Goal: Task Accomplishment & Management: Complete application form

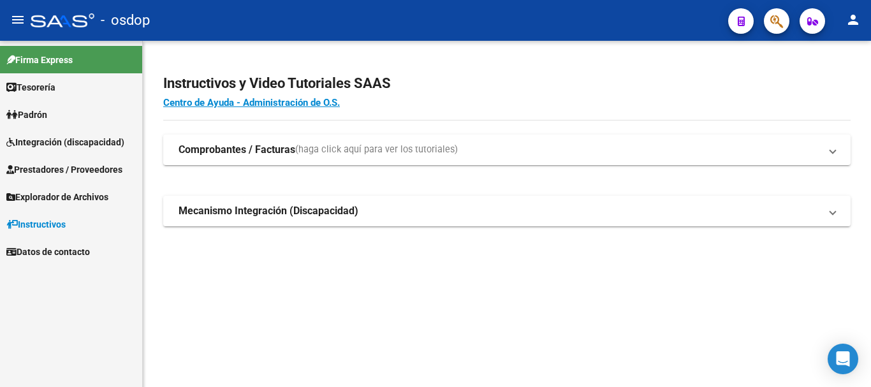
click at [69, 168] on span "Prestadores / Proveedores" at bounding box center [64, 170] width 116 height 14
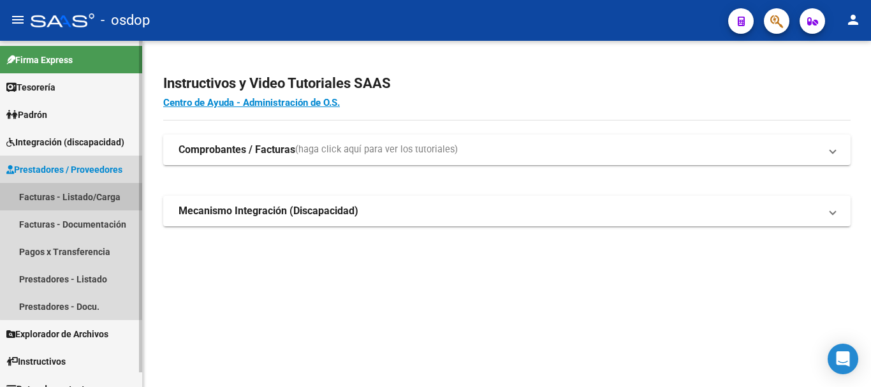
click at [81, 197] on link "Facturas - Listado/Carga" at bounding box center [71, 196] width 142 height 27
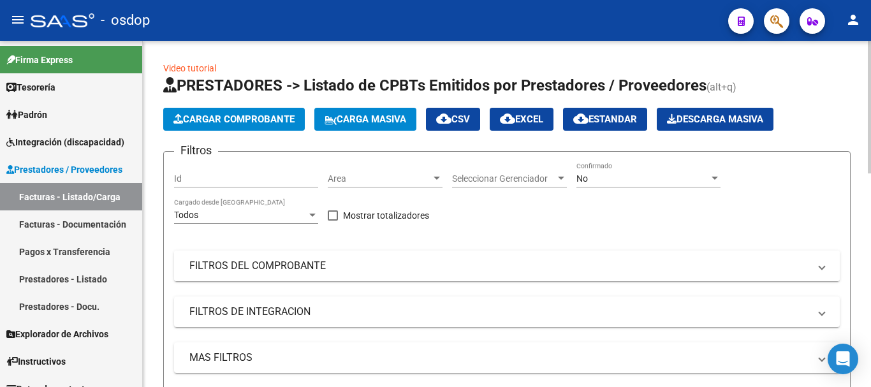
click at [282, 265] on mat-panel-title "FILTROS DEL COMPROBANTE" at bounding box center [499, 266] width 620 height 14
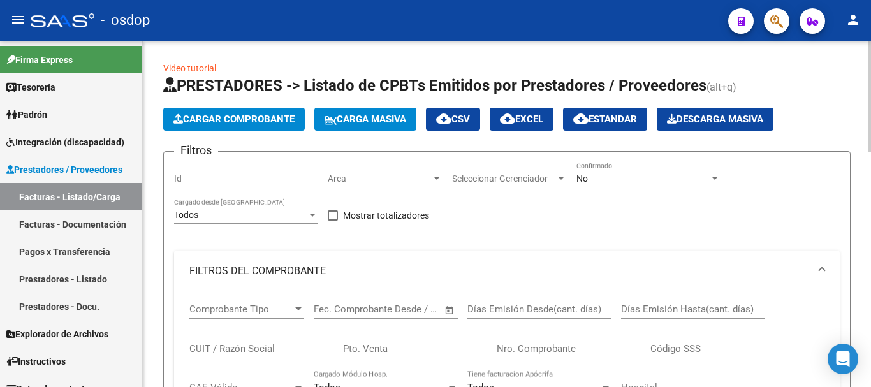
click at [250, 346] on input "CUIT / Razón Social" at bounding box center [261, 348] width 144 height 11
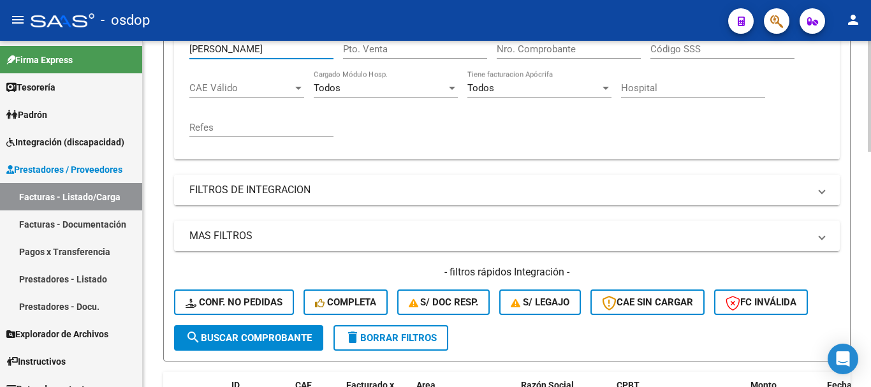
scroll to position [447, 0]
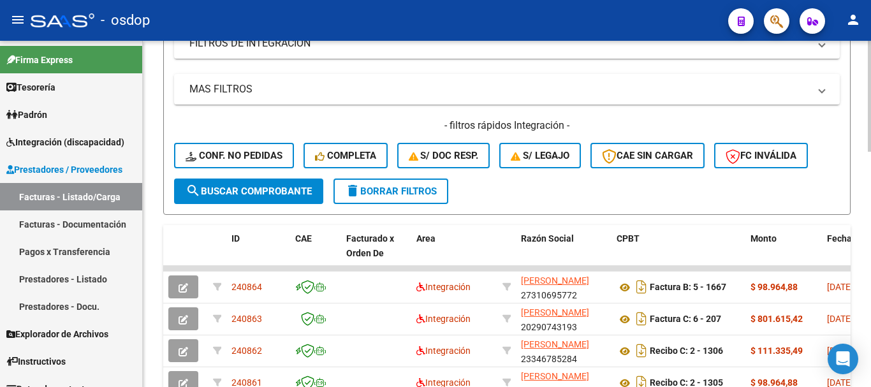
type input "[PERSON_NAME]"
click at [263, 189] on span "search Buscar Comprobante" at bounding box center [249, 191] width 126 height 11
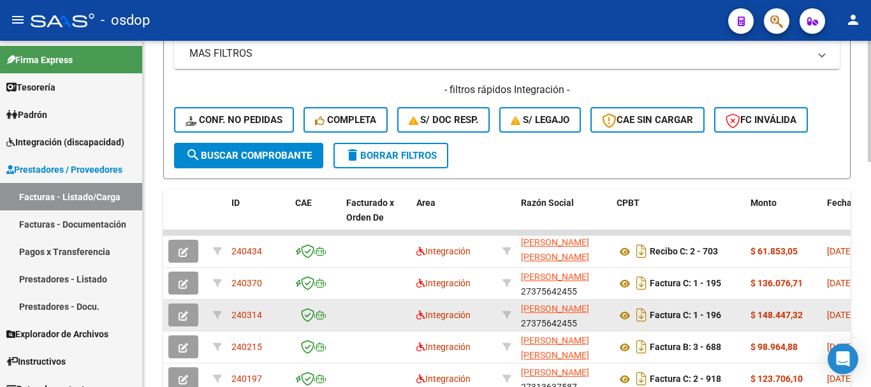
scroll to position [510, 0]
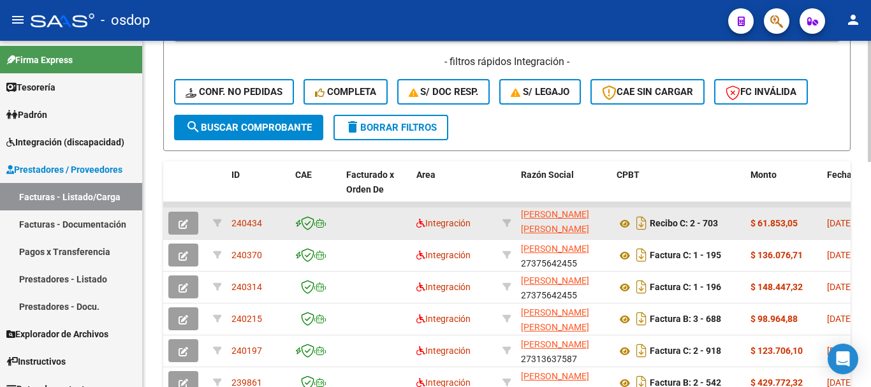
click at [185, 229] on span "button" at bounding box center [184, 223] width 10 height 11
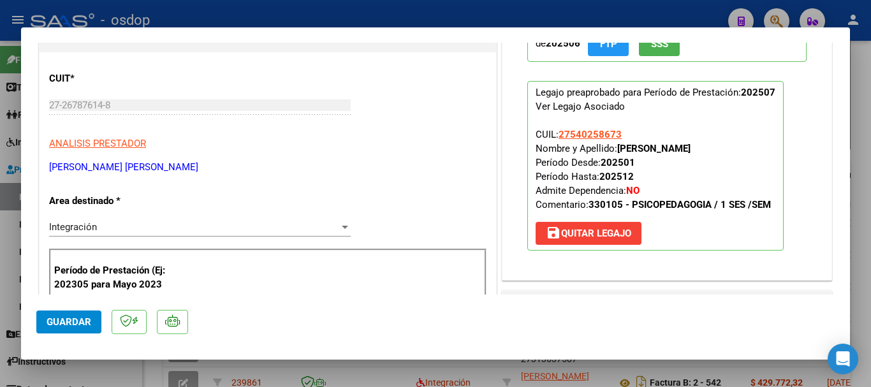
scroll to position [255, 0]
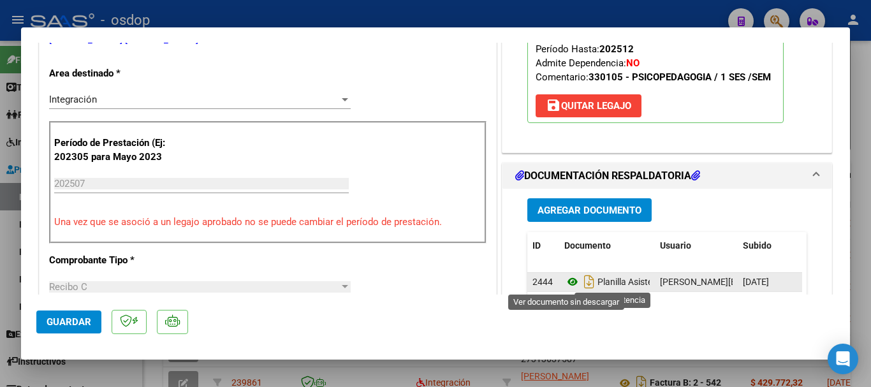
click at [567, 283] on icon at bounding box center [573, 281] width 17 height 15
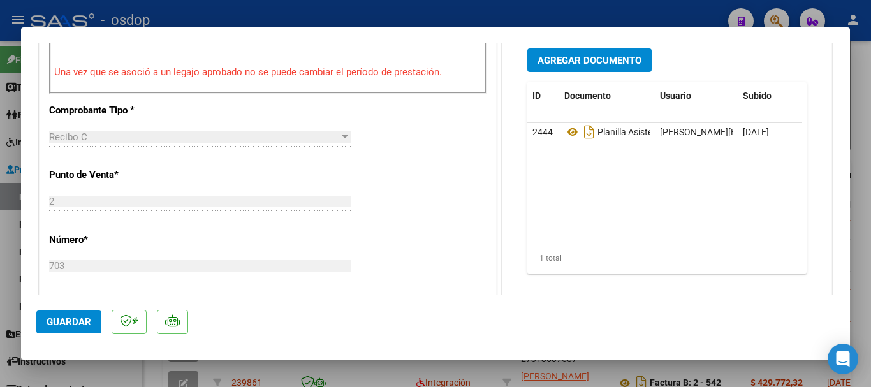
scroll to position [341, 0]
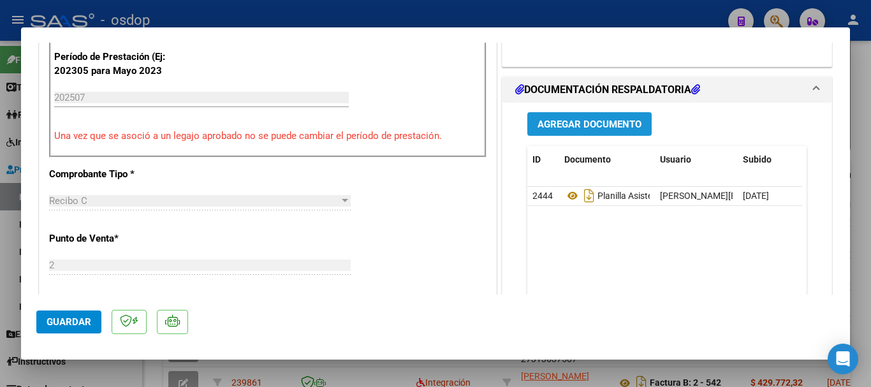
click at [568, 124] on span "Agregar Documento" at bounding box center [590, 124] width 104 height 11
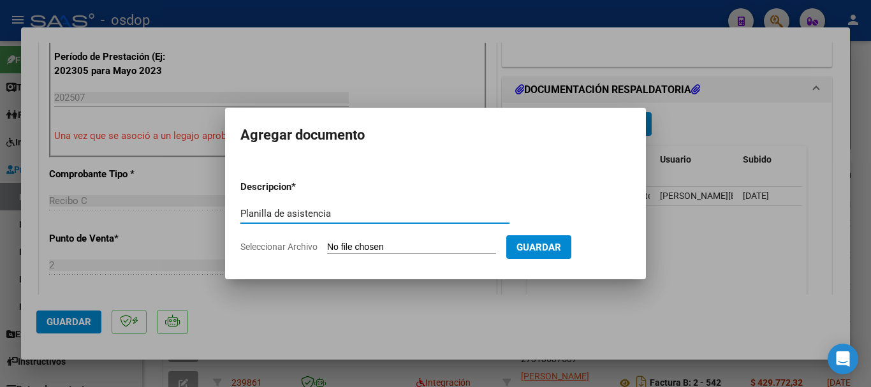
type input "Planilla de asistencia"
click at [360, 242] on input "Seleccionar Archivo" at bounding box center [411, 248] width 169 height 12
type input "C:\fakepath\[PERSON_NAME] 703 - [PERSON_NAME] - [DATE] - ASIS.pdf"
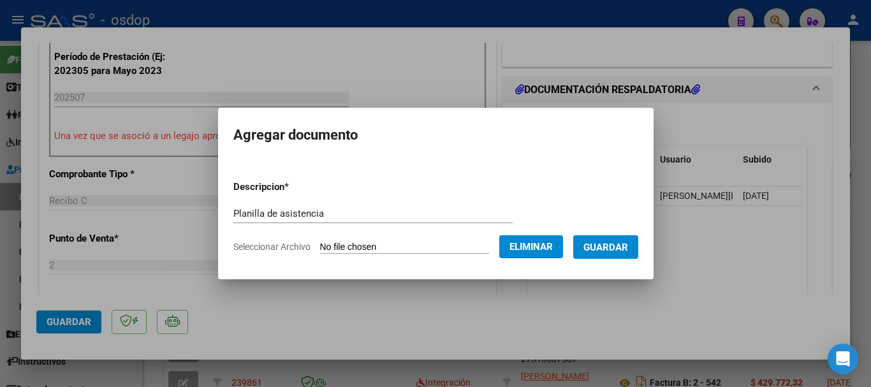
click at [628, 244] on span "Guardar" at bounding box center [606, 247] width 45 height 11
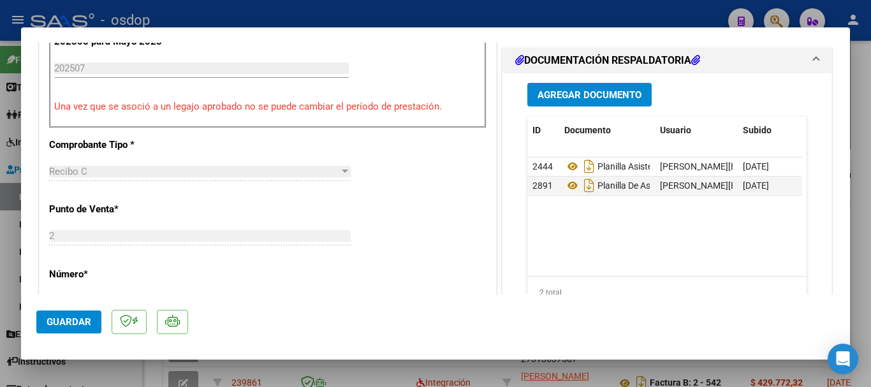
scroll to position [447, 0]
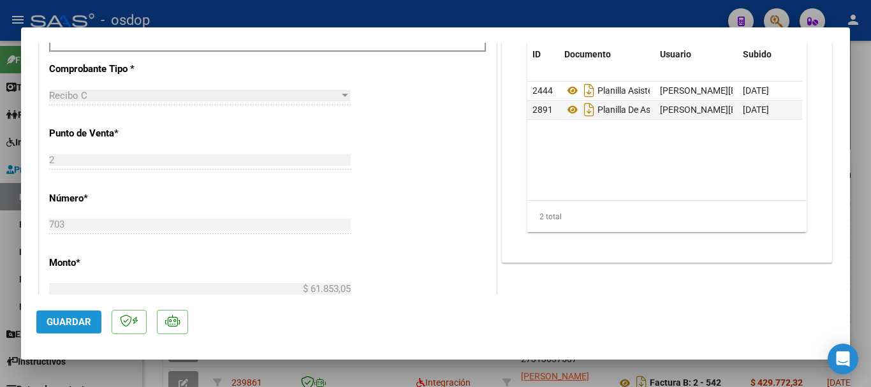
click at [69, 323] on span "Guardar" at bounding box center [69, 321] width 45 height 11
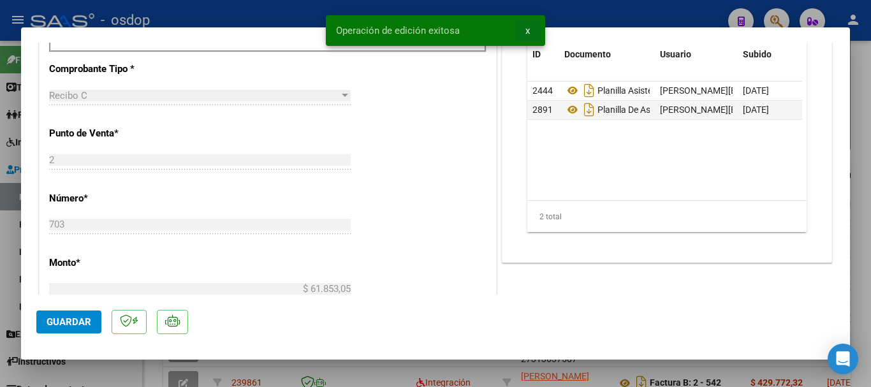
click at [524, 34] on button "x" at bounding box center [527, 30] width 25 height 23
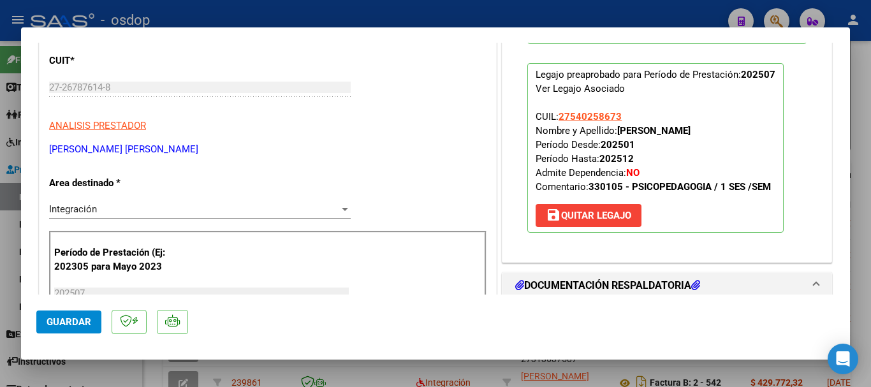
scroll to position [0, 0]
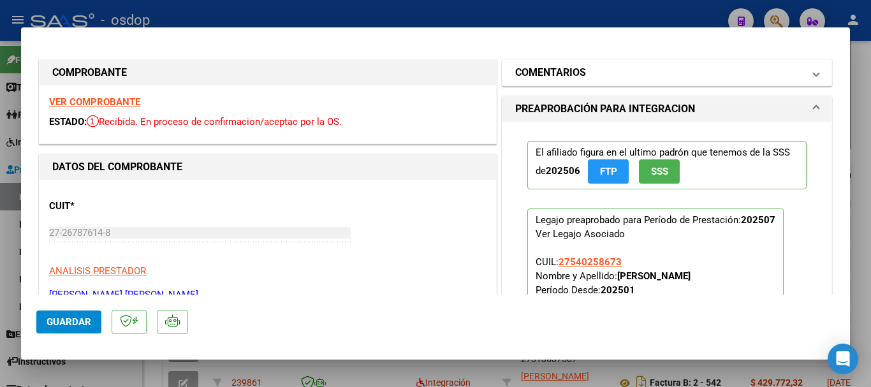
click at [603, 77] on mat-panel-title "COMENTARIOS" at bounding box center [659, 72] width 288 height 15
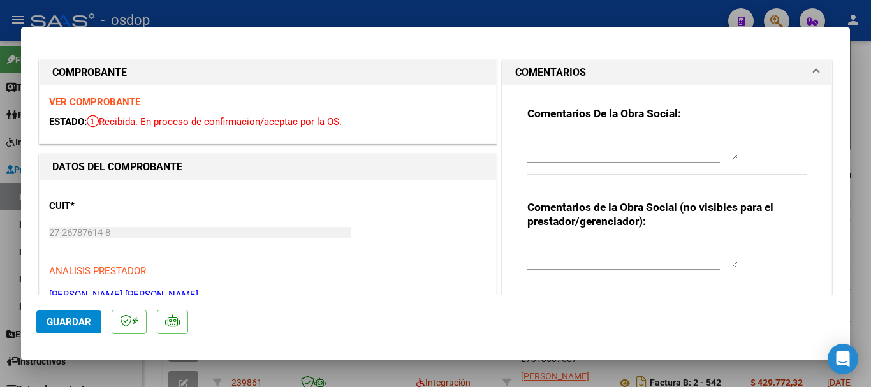
click at [597, 263] on textarea at bounding box center [633, 255] width 211 height 26
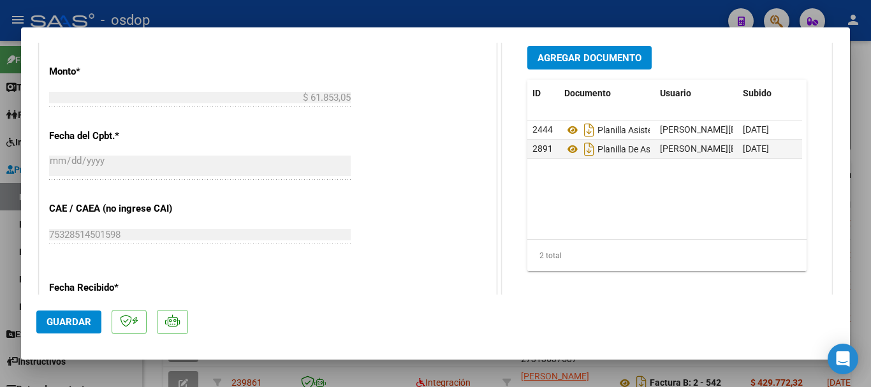
scroll to position [766, 0]
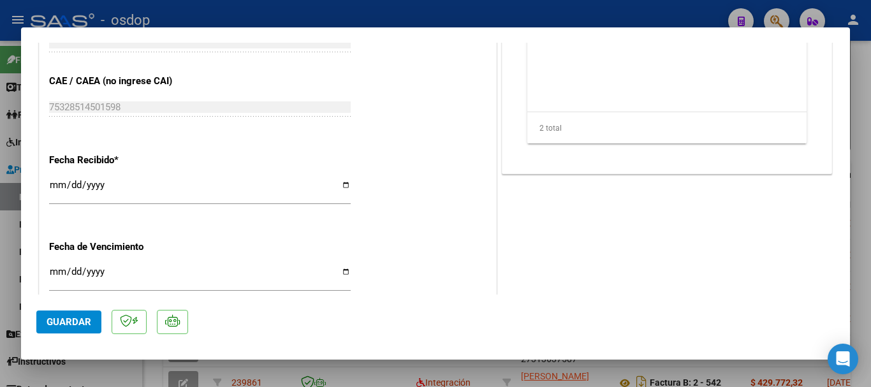
type textarea "Se adjuntó la planilla de asistencia solicitada."
click at [75, 318] on span "Guardar" at bounding box center [69, 321] width 45 height 11
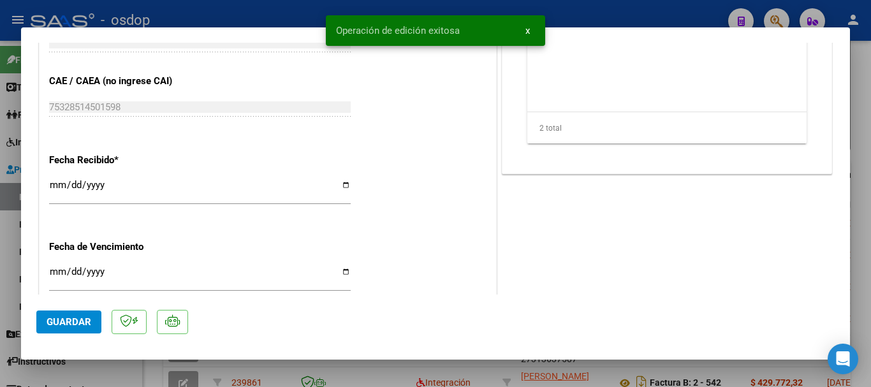
click at [528, 33] on span "x" at bounding box center [528, 30] width 4 height 11
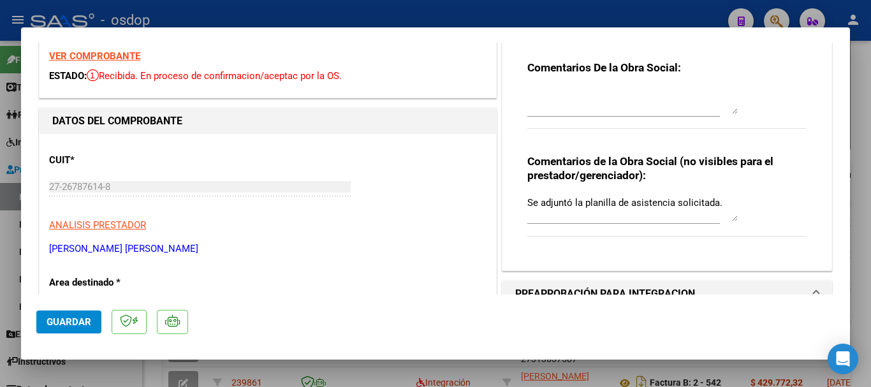
scroll to position [0, 0]
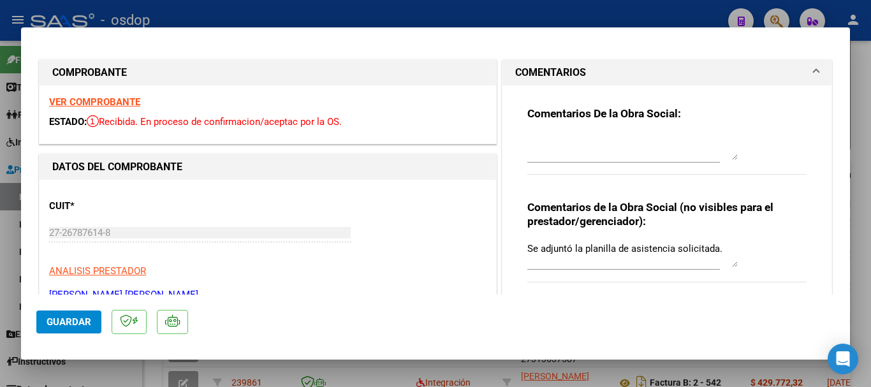
click at [594, 17] on div at bounding box center [435, 193] width 871 height 387
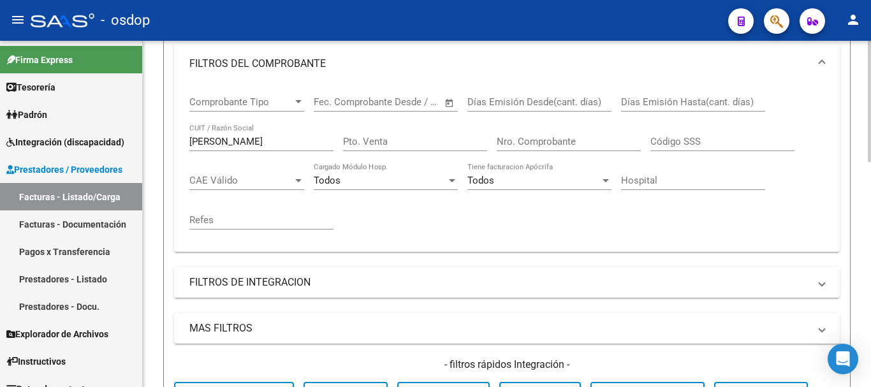
scroll to position [128, 0]
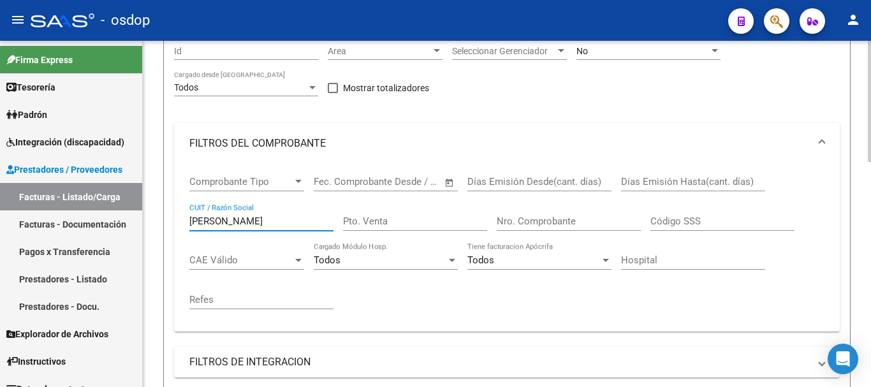
drag, startPoint x: 230, startPoint y: 223, endPoint x: 175, endPoint y: 223, distance: 54.9
click at [175, 223] on div "Comprobante Tipo Comprobante Tipo Start date – End date Fec. Comprobante Desde …" at bounding box center [507, 248] width 666 height 168
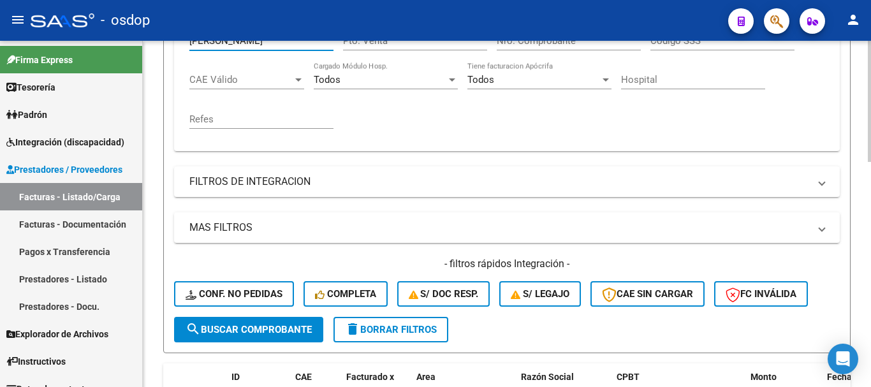
scroll to position [319, 0]
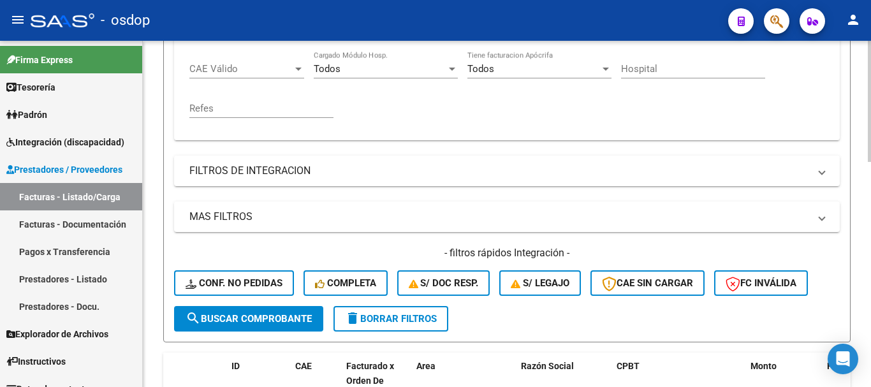
type input "[PERSON_NAME]"
click at [241, 321] on span "search Buscar Comprobante" at bounding box center [249, 318] width 126 height 11
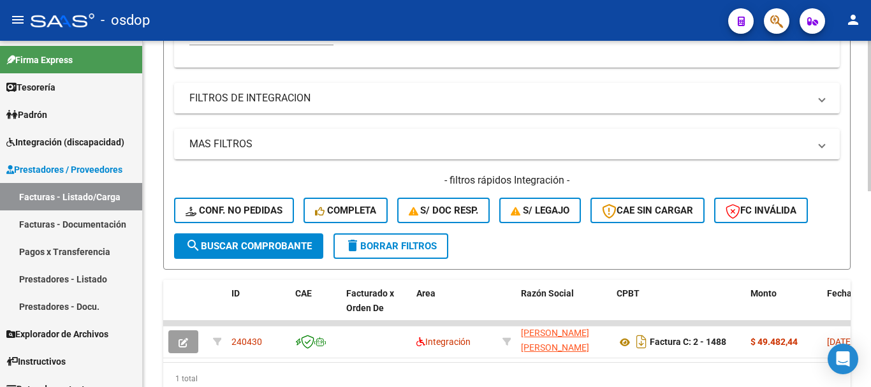
scroll to position [450, 0]
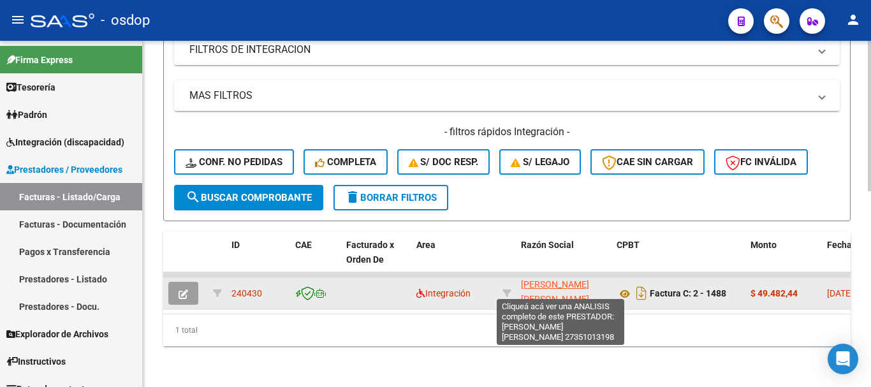
click at [549, 279] on span "[PERSON_NAME] [PERSON_NAME]" at bounding box center [555, 291] width 68 height 25
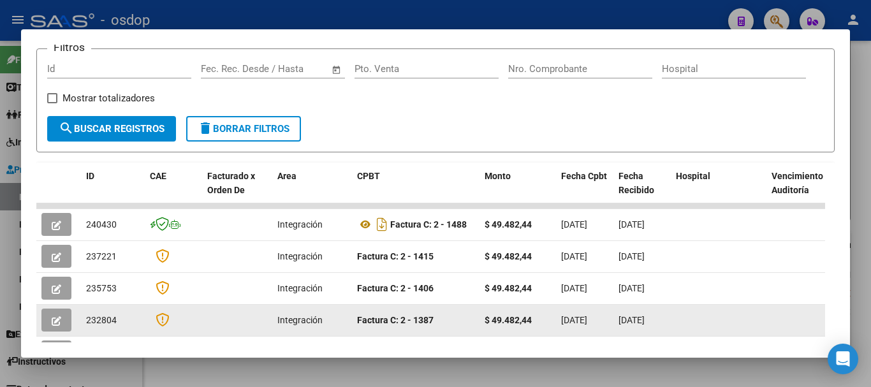
scroll to position [112, 0]
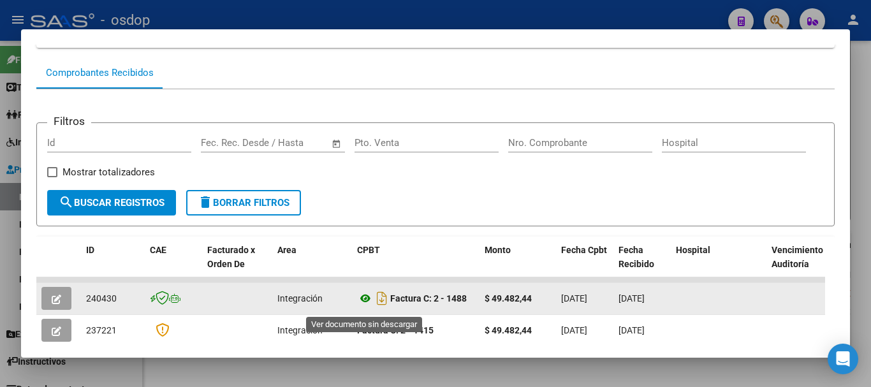
click at [368, 306] on icon at bounding box center [365, 298] width 17 height 15
click at [57, 297] on button "button" at bounding box center [56, 298] width 30 height 23
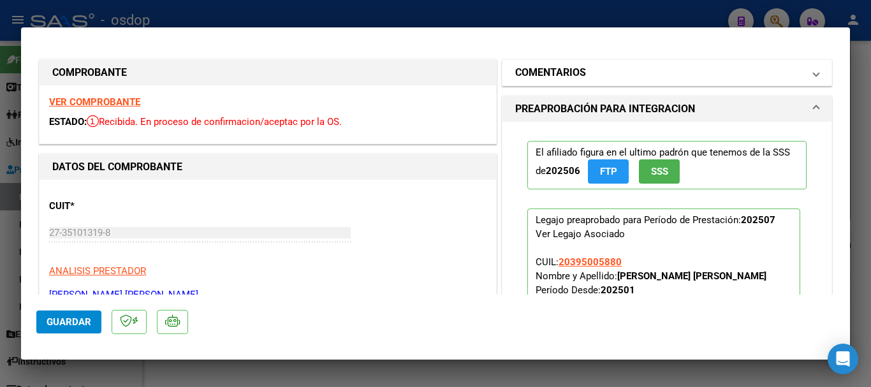
click at [611, 73] on mat-panel-title "COMENTARIOS" at bounding box center [659, 72] width 288 height 15
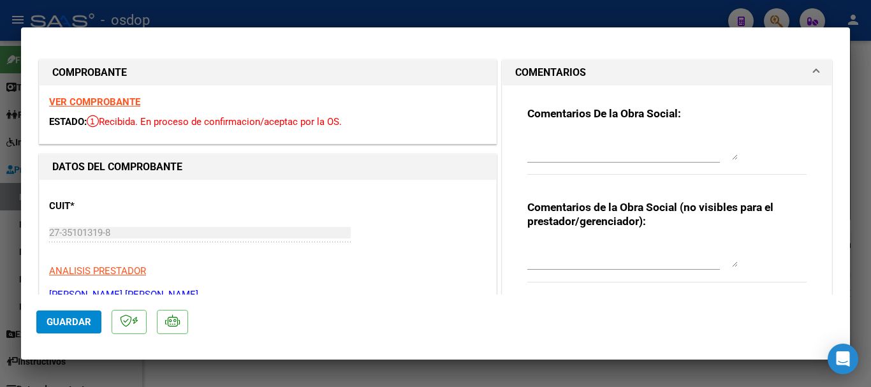
click at [568, 260] on textarea at bounding box center [633, 255] width 211 height 26
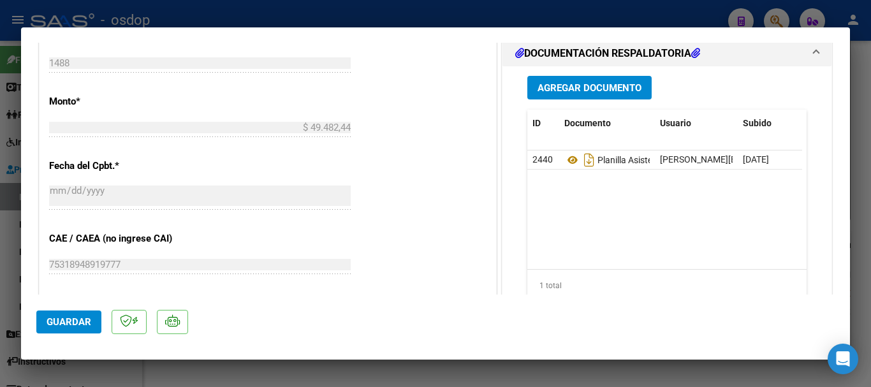
scroll to position [638, 0]
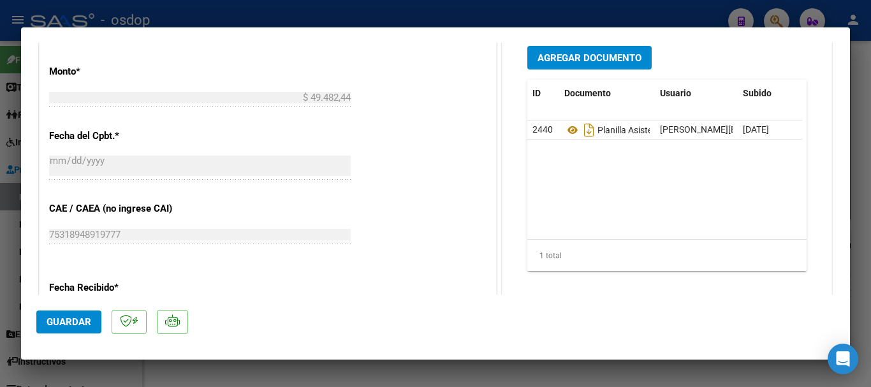
type textarea "Se adjuntó la planilla de asistencia solicitada"
click at [585, 61] on span "Agregar Documento" at bounding box center [590, 57] width 104 height 11
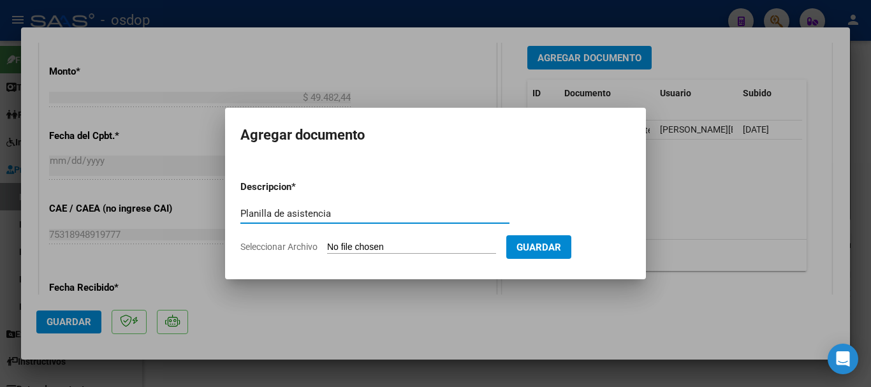
type input "Planilla de asistencia"
click at [367, 247] on input "Seleccionar Archivo" at bounding box center [411, 248] width 169 height 12
type input "C:\fakepath\[PERSON_NAME] 1488 - [PERSON_NAME][DATE] - ASIS.pdf"
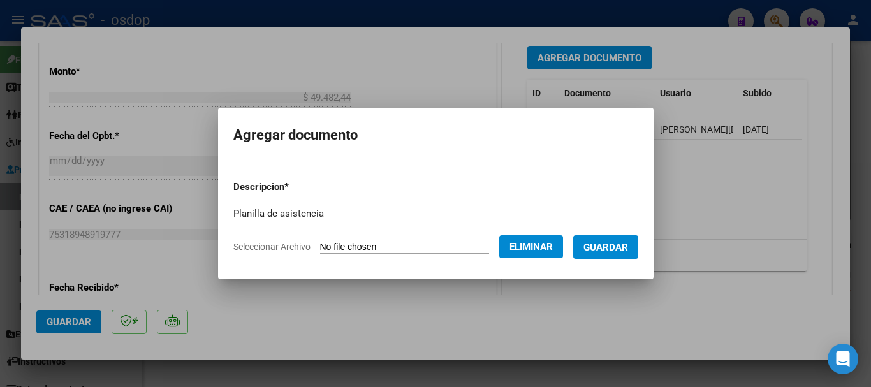
click at [624, 251] on span "Guardar" at bounding box center [606, 247] width 45 height 11
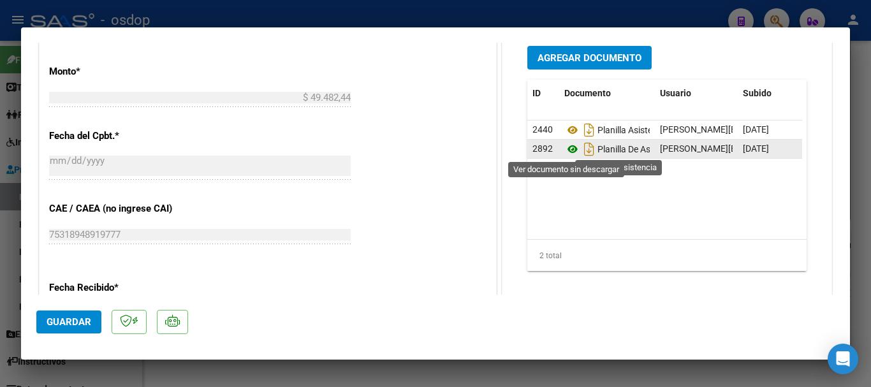
click at [567, 151] on icon at bounding box center [573, 149] width 17 height 15
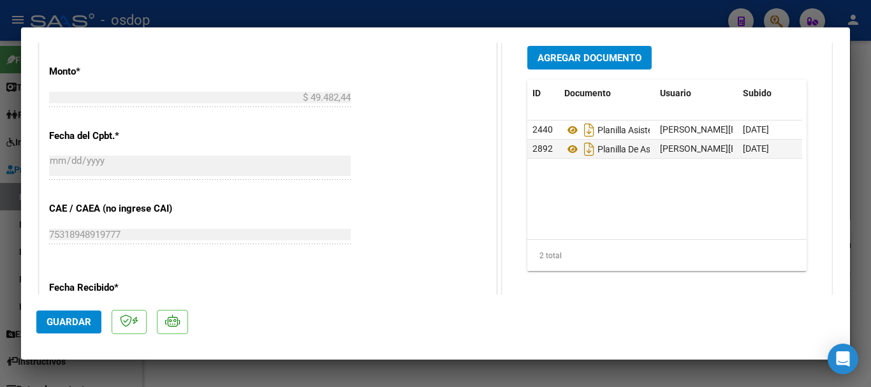
click at [64, 324] on span "Guardar" at bounding box center [69, 321] width 45 height 11
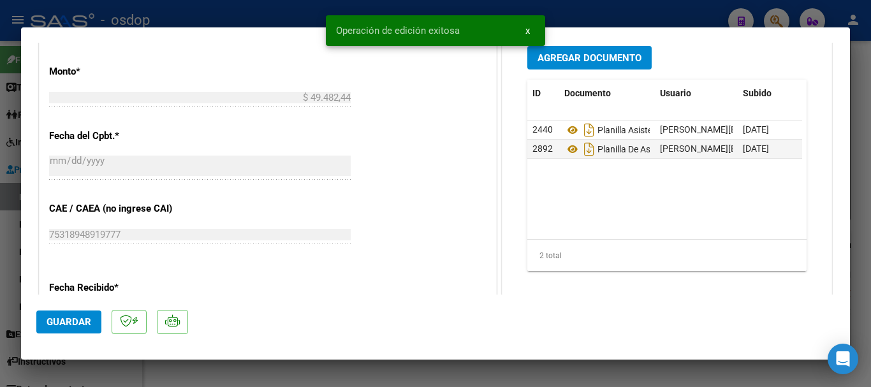
click at [529, 31] on span "x" at bounding box center [528, 30] width 4 height 11
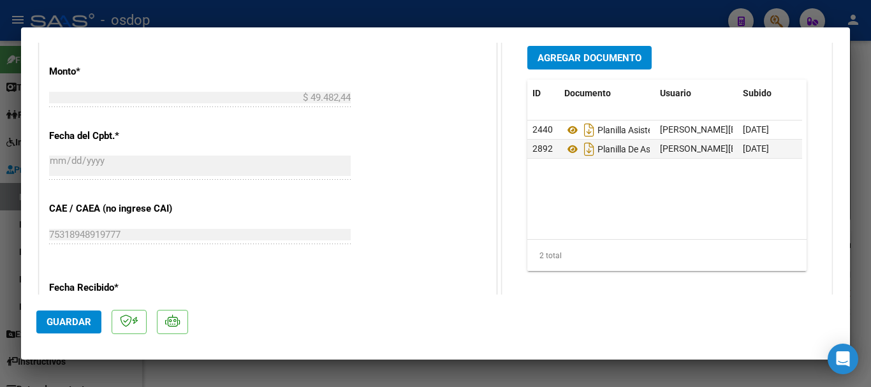
click at [530, 15] on div at bounding box center [435, 193] width 871 height 387
type input "$ 0,00"
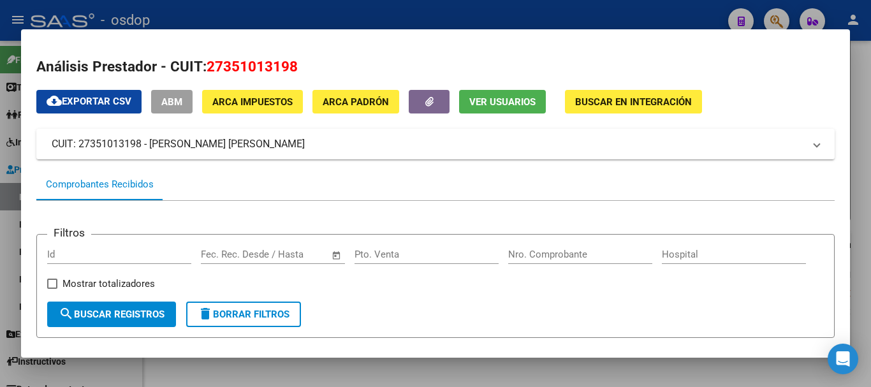
click at [588, 17] on div at bounding box center [435, 193] width 871 height 387
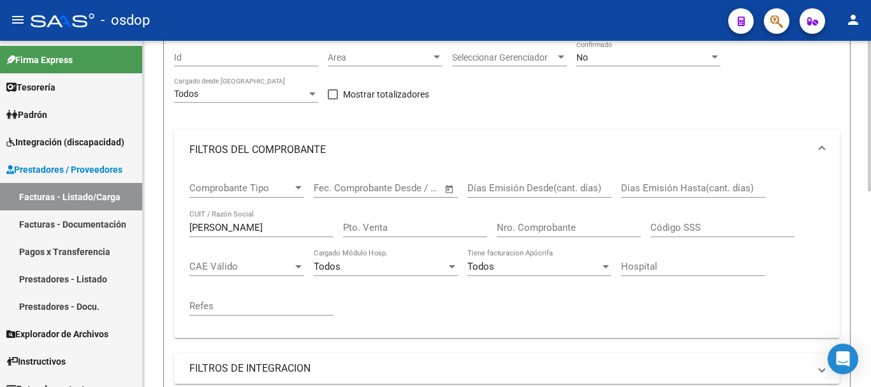
scroll to position [128, 0]
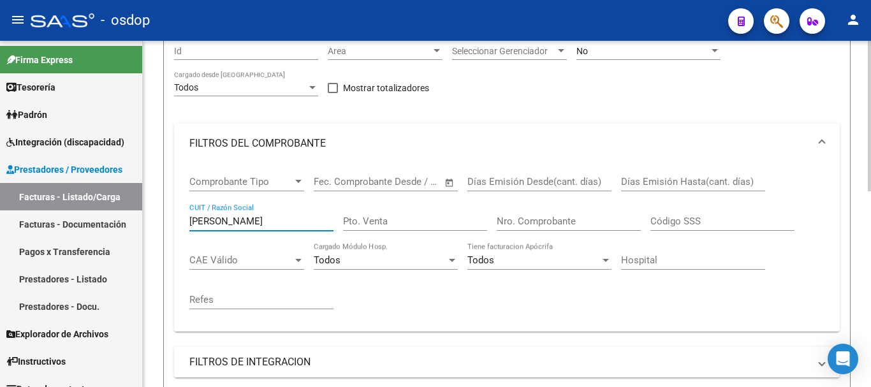
drag, startPoint x: 218, startPoint y: 225, endPoint x: 170, endPoint y: 225, distance: 47.2
click at [170, 225] on form "Filtros Id Area Area Seleccionar Gerenciador Seleccionar Gerenciador No Confirm…" at bounding box center [507, 279] width 688 height 510
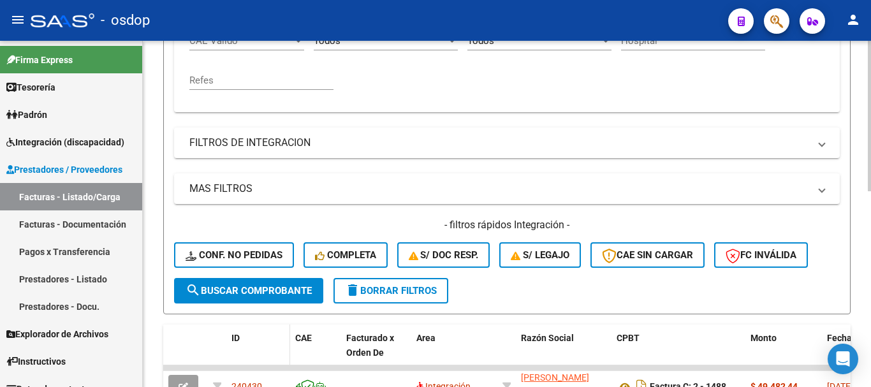
scroll to position [383, 0]
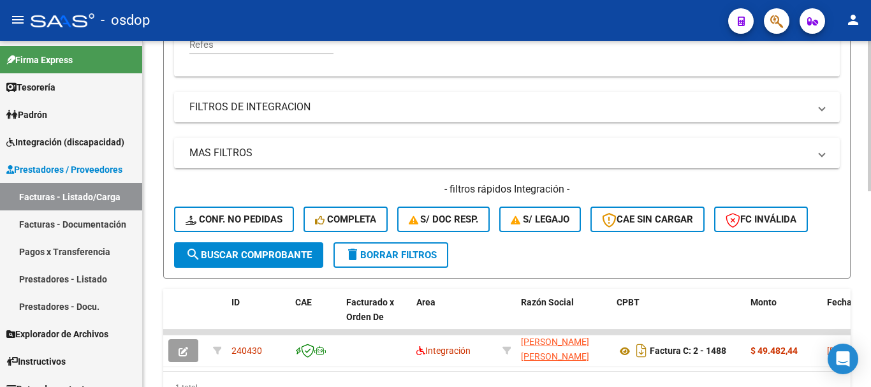
type input "buccini"
click at [238, 254] on span "search Buscar Comprobante" at bounding box center [249, 254] width 126 height 11
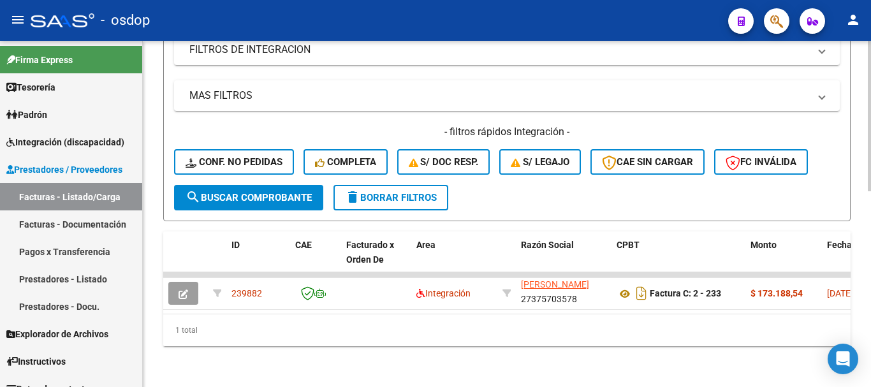
scroll to position [450, 0]
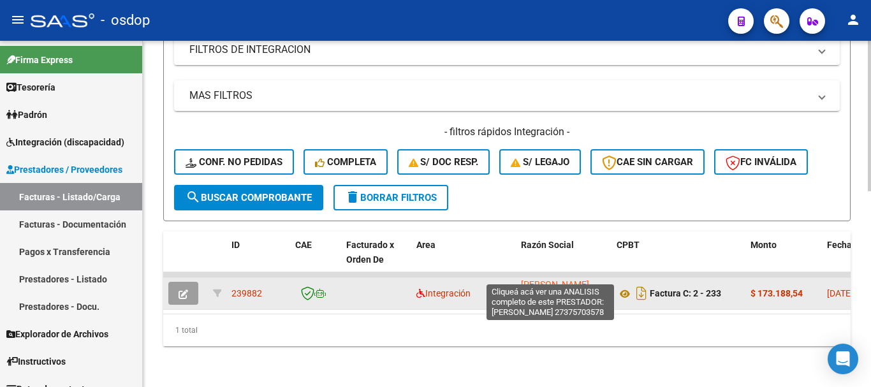
click at [544, 279] on span "[PERSON_NAME]" at bounding box center [555, 284] width 68 height 10
type textarea "27375703578"
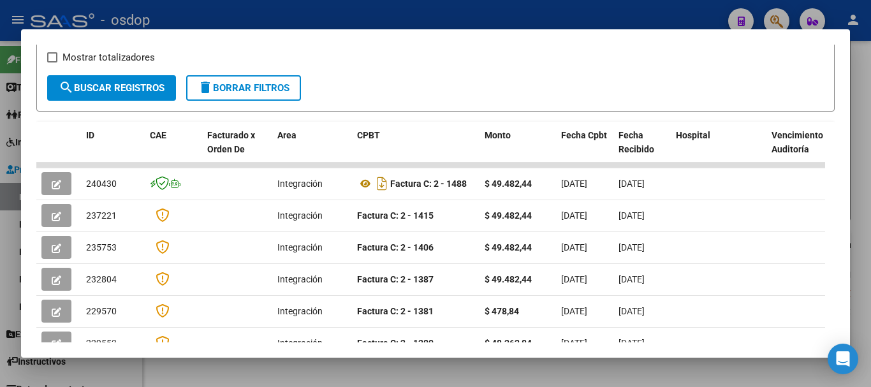
scroll to position [268, 0]
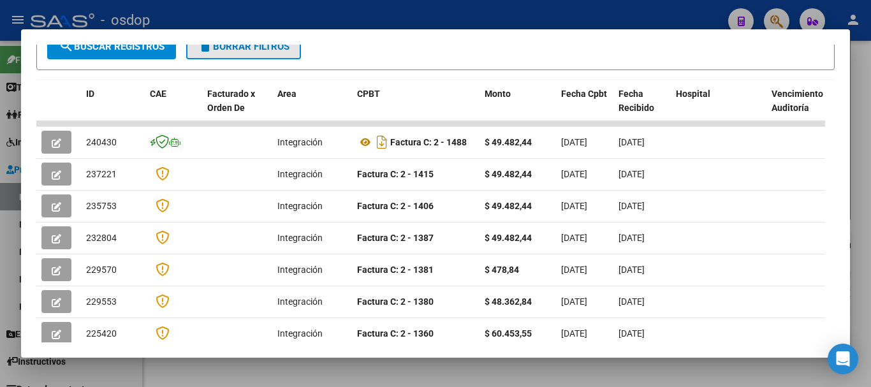
click at [259, 52] on span "delete Borrar Filtros" at bounding box center [244, 46] width 92 height 11
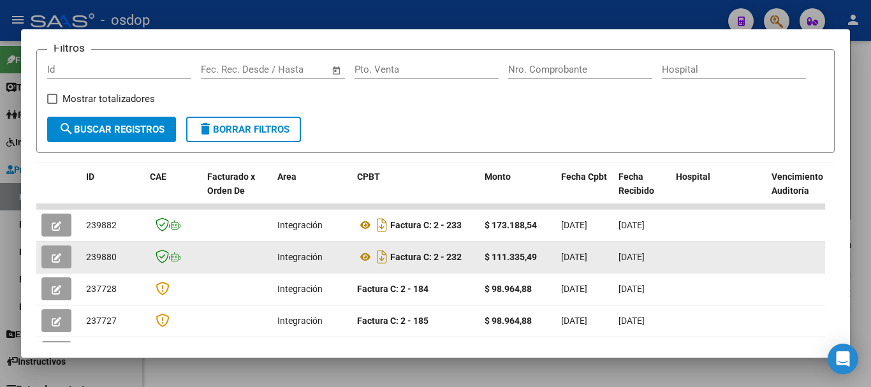
scroll to position [191, 0]
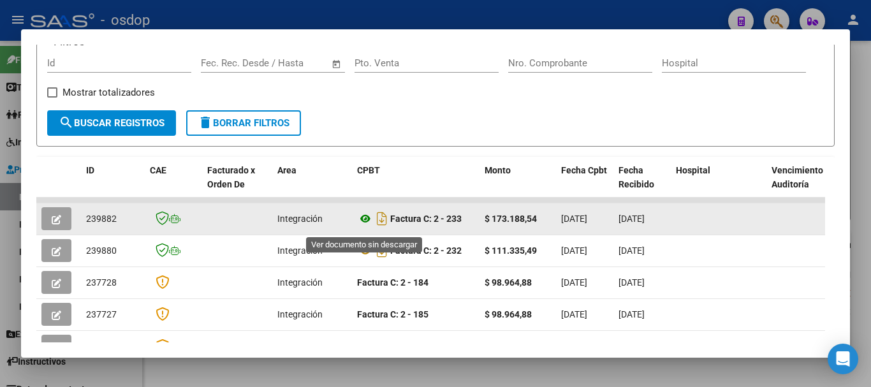
click at [366, 224] on icon at bounding box center [365, 218] width 17 height 15
click at [60, 225] on icon "button" at bounding box center [57, 220] width 10 height 10
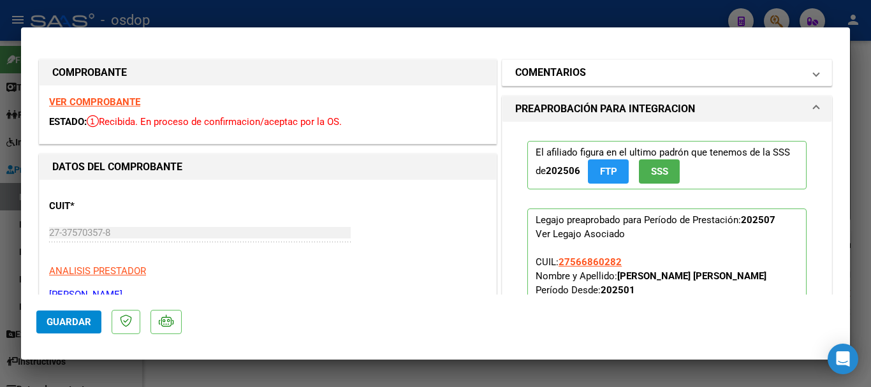
click at [612, 74] on mat-panel-title "COMENTARIOS" at bounding box center [659, 72] width 288 height 15
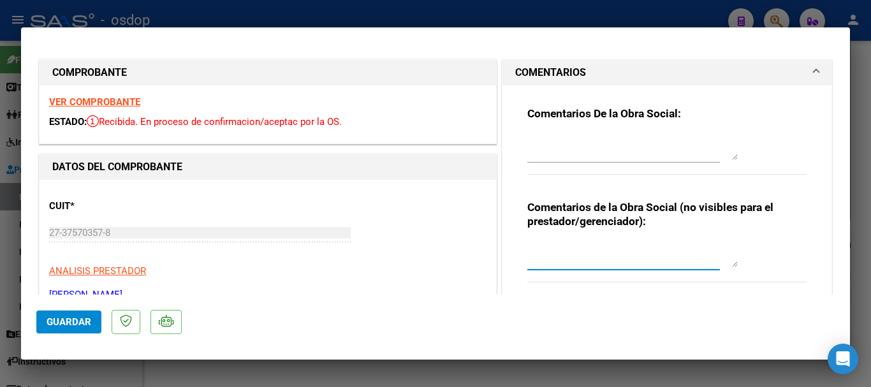
click at [568, 262] on textarea at bounding box center [633, 255] width 211 height 26
paste textarea "27375703578"
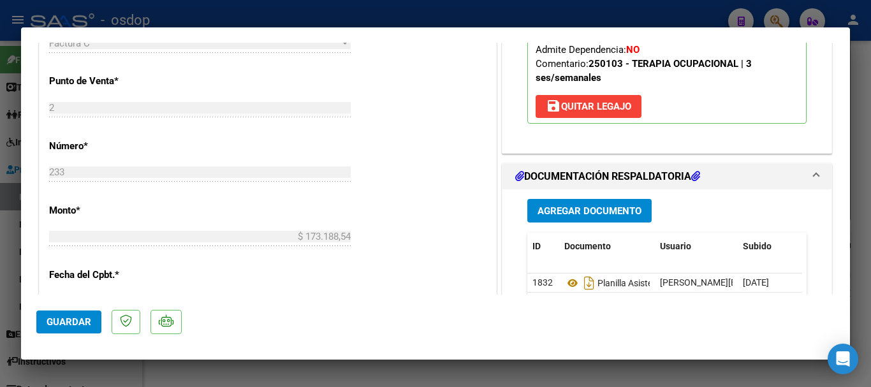
scroll to position [574, 0]
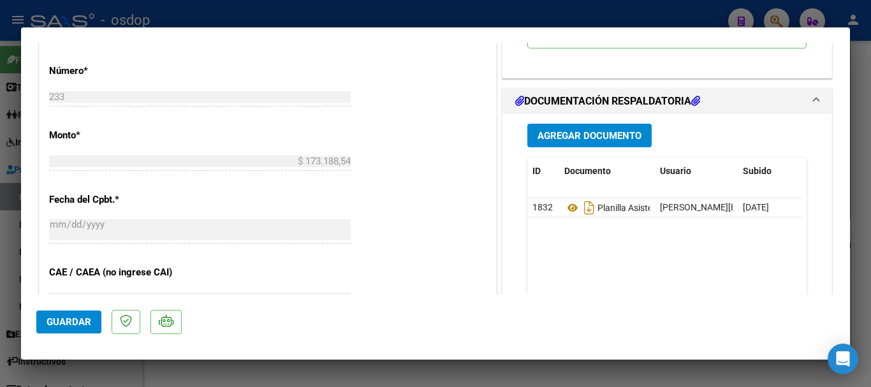
type textarea "Se adjuntó la planilla de asistencia solicitada"
click at [585, 138] on span "Agregar Documento" at bounding box center [590, 135] width 104 height 11
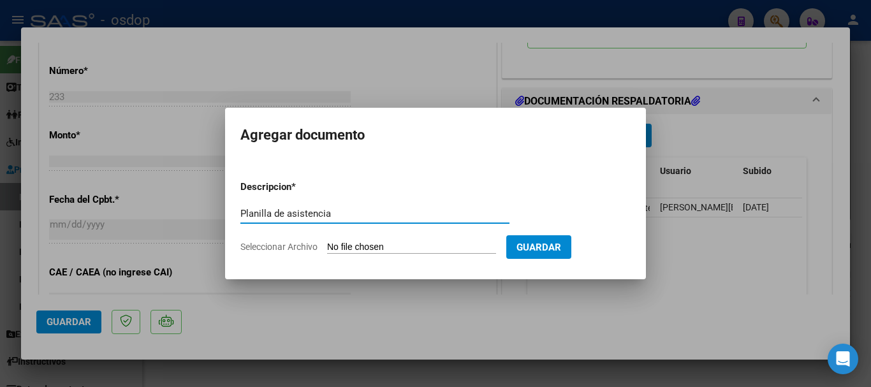
type input "Planilla de asistencia"
click at [368, 246] on input "Seleccionar Archivo" at bounding box center [411, 248] width 169 height 12
type input "C:\fakepath\BUCCINI 233 - [PERSON_NAME] - [DATE] - ASIS.pdf"
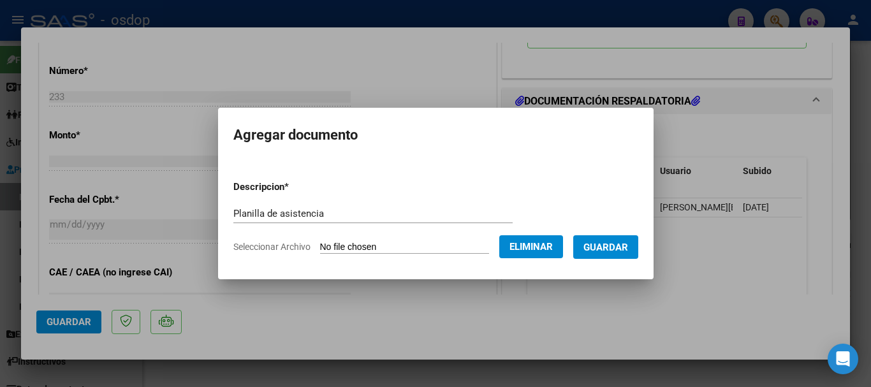
click at [626, 248] on span "Guardar" at bounding box center [606, 247] width 45 height 11
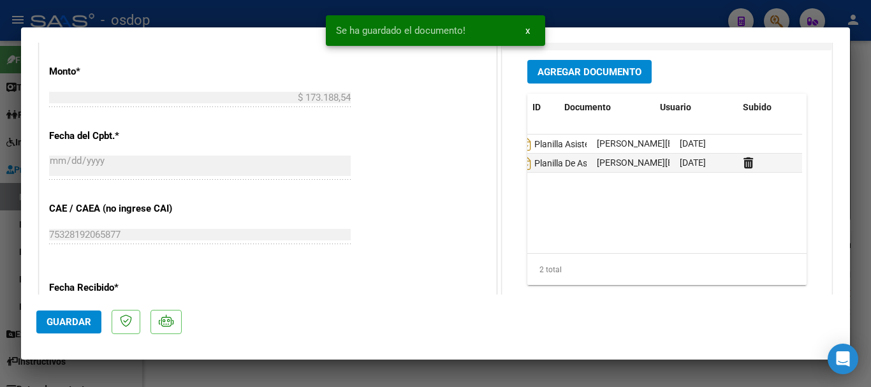
scroll to position [0, 0]
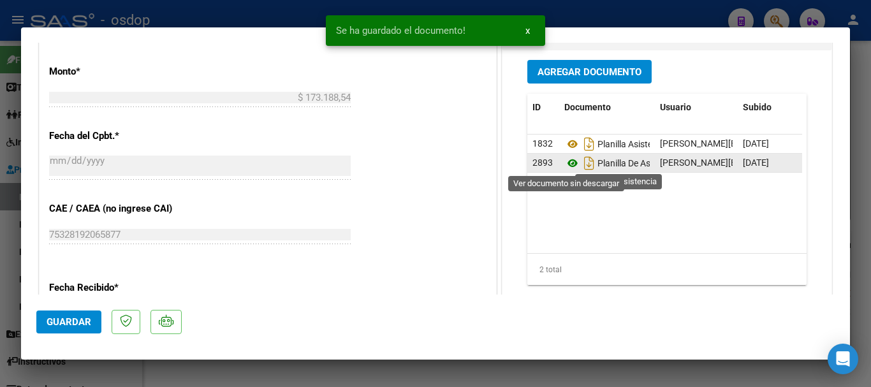
click at [566, 164] on icon at bounding box center [573, 163] width 17 height 15
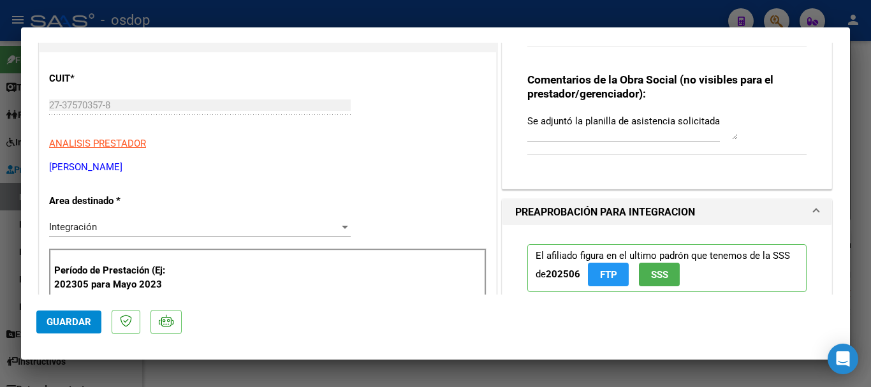
scroll to position [64, 0]
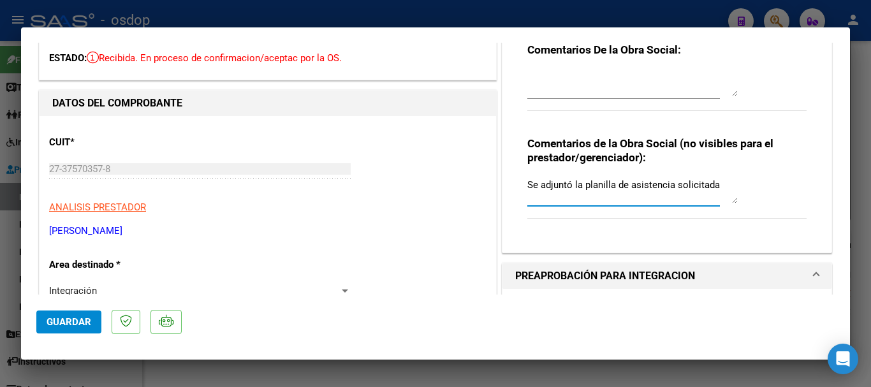
drag, startPoint x: 678, startPoint y: 188, endPoint x: 524, endPoint y: 188, distance: 153.7
click at [528, 188] on textarea "Se adjuntó la planilla de asistencia solicitada" at bounding box center [633, 191] width 211 height 26
click at [92, 316] on button "Guardar" at bounding box center [68, 322] width 65 height 23
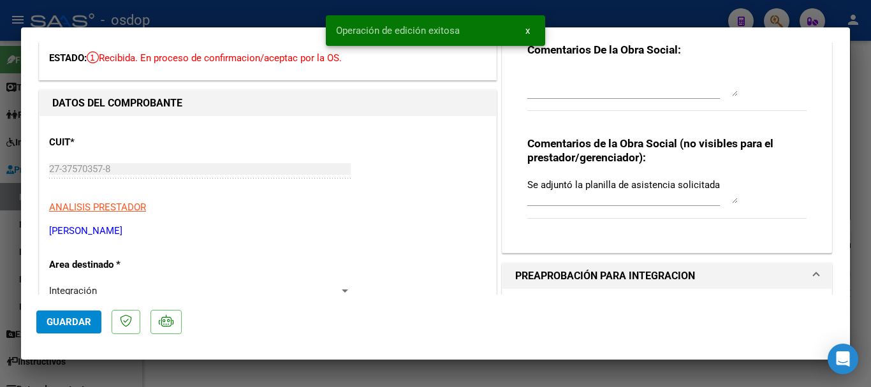
click at [531, 29] on mat-dialog-container "COMPROBANTE VER COMPROBANTE ESTADO: Recibida. En proceso de confirmacion/acepta…" at bounding box center [435, 193] width 829 height 332
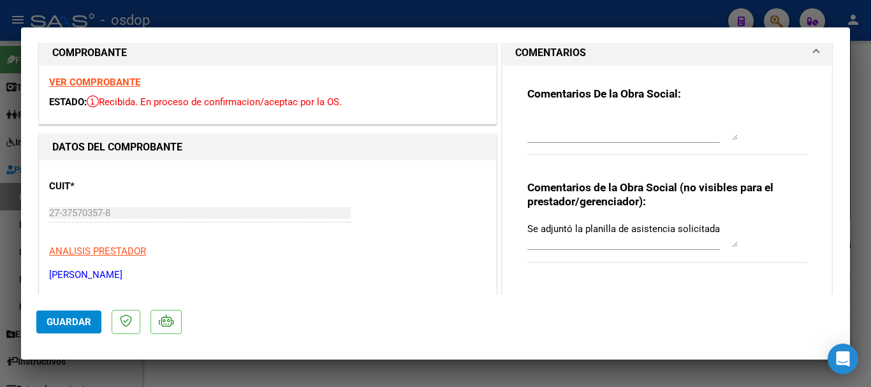
scroll to position [0, 0]
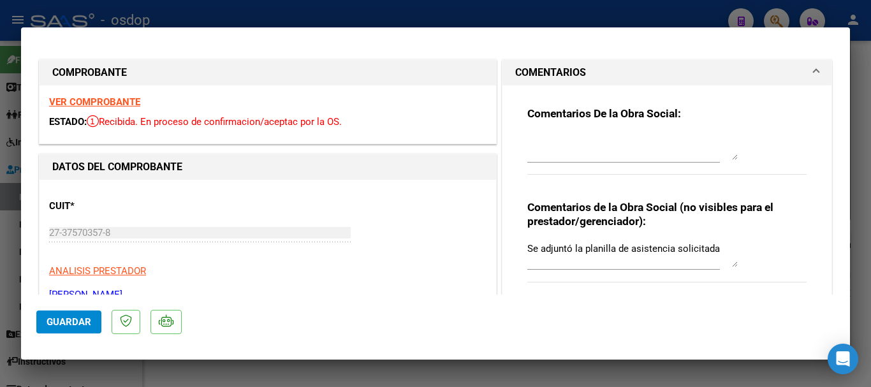
click at [514, 3] on div at bounding box center [435, 193] width 871 height 387
type input "$ 0,00"
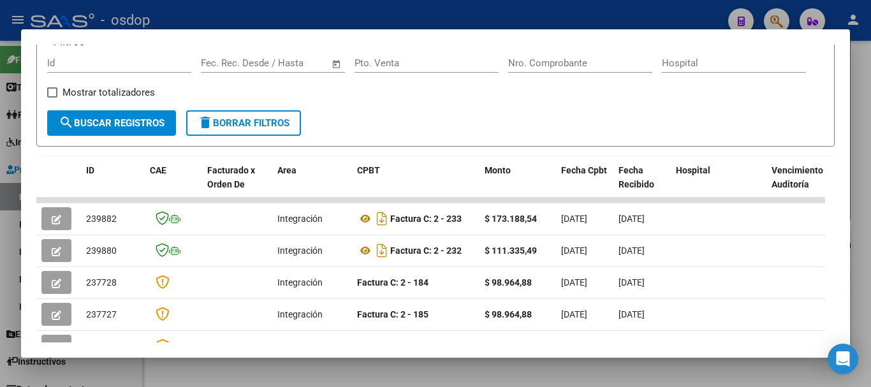
click at [514, 5] on div at bounding box center [435, 193] width 871 height 387
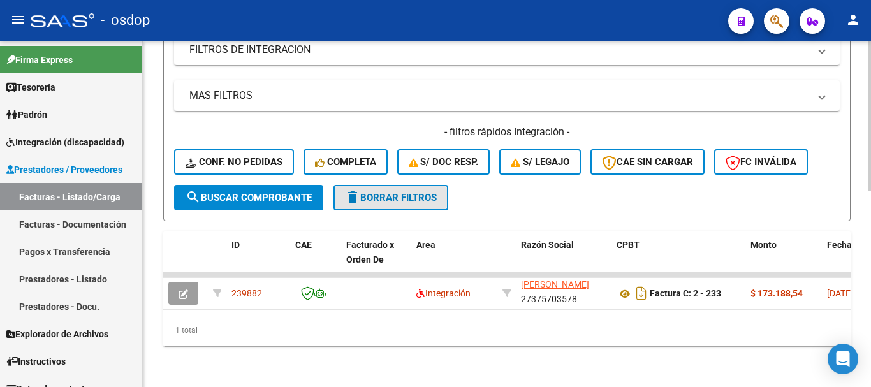
click at [398, 192] on span "delete Borrar Filtros" at bounding box center [391, 197] width 92 height 11
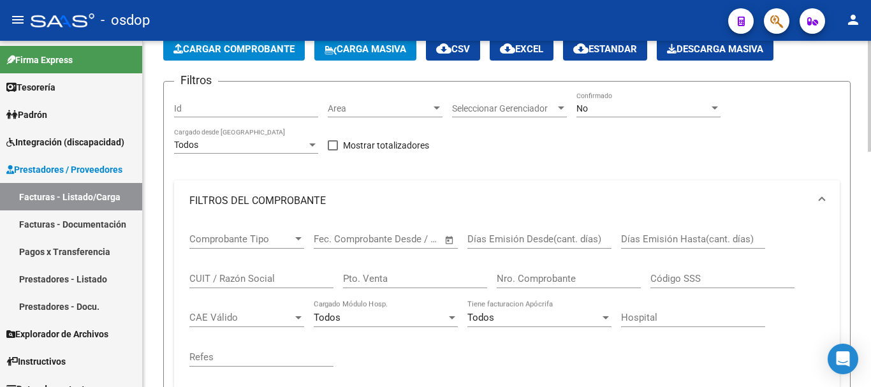
scroll to position [64, 0]
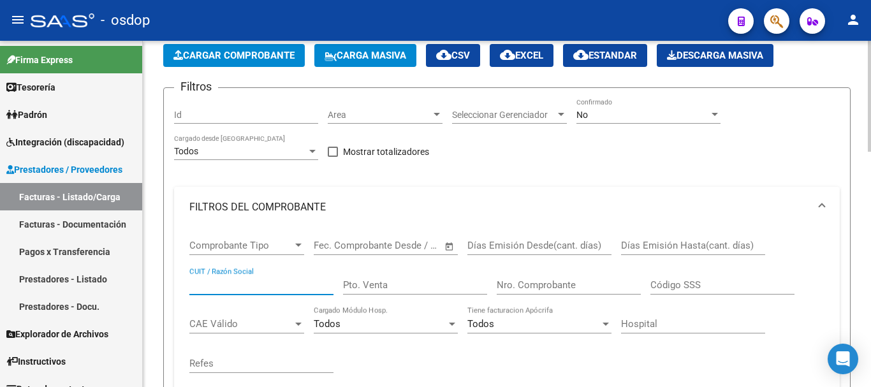
click at [262, 281] on input "CUIT / Razón Social" at bounding box center [261, 284] width 144 height 11
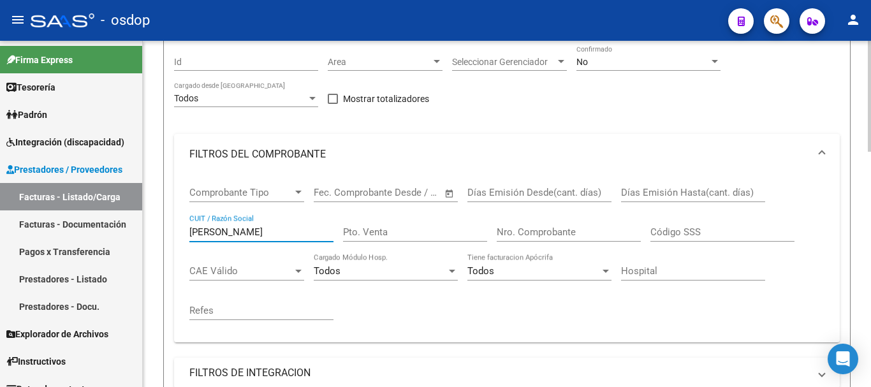
scroll to position [319, 0]
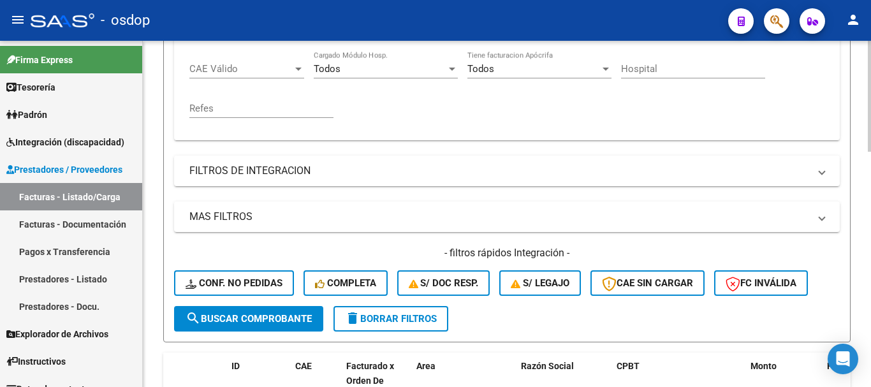
type input "[PERSON_NAME]"
click at [240, 320] on span "search Buscar Comprobante" at bounding box center [249, 318] width 126 height 11
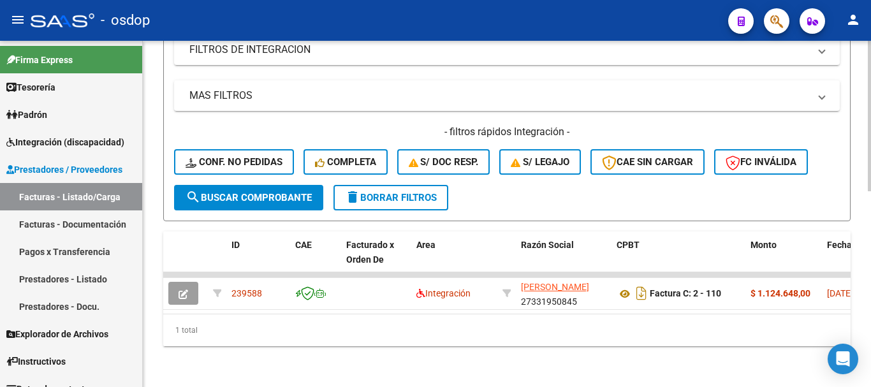
scroll to position [450, 0]
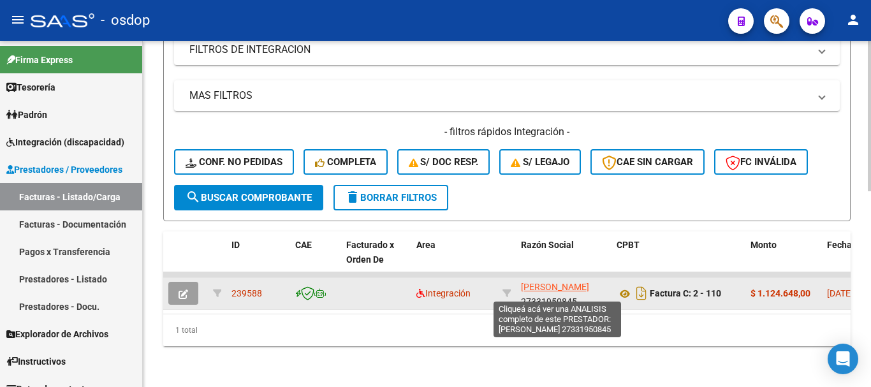
click at [538, 282] on span "[PERSON_NAME]" at bounding box center [555, 287] width 68 height 10
type textarea "27331950845"
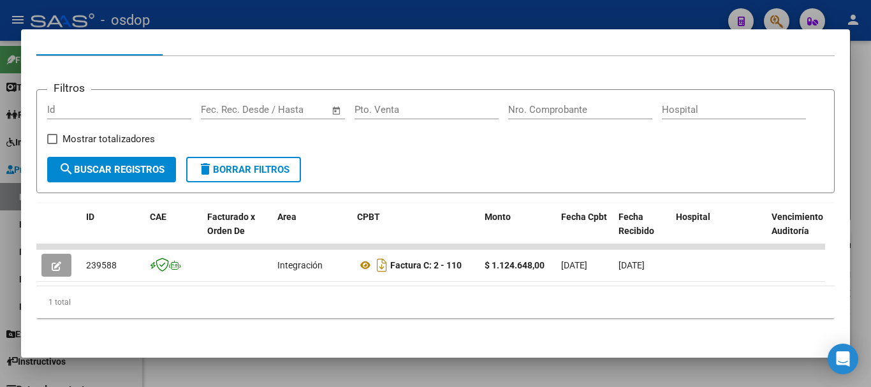
scroll to position [160, 0]
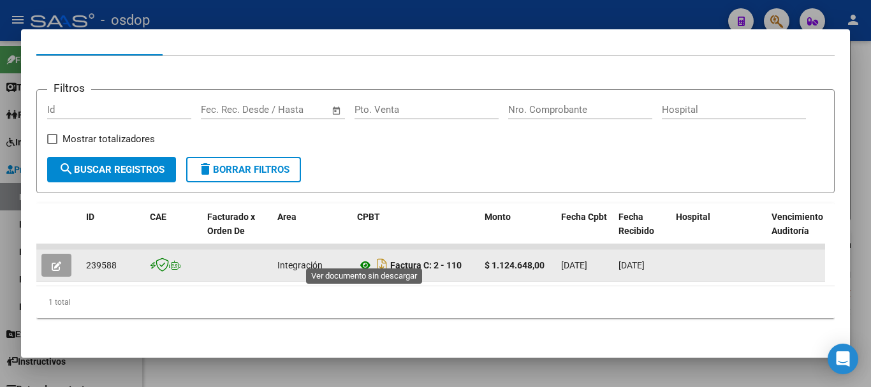
click at [367, 258] on icon at bounding box center [365, 265] width 17 height 15
